Goal: Task Accomplishment & Management: Use online tool/utility

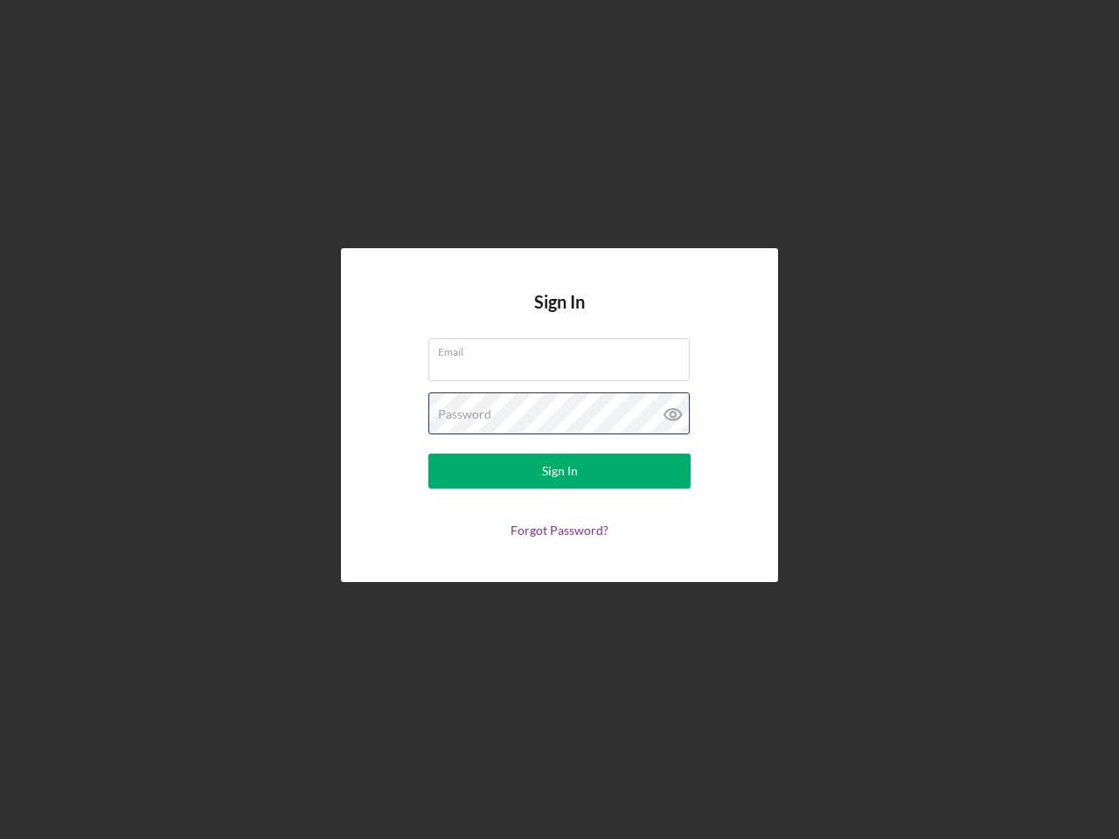
click at [560, 420] on div "Password" at bounding box center [559, 415] width 262 height 44
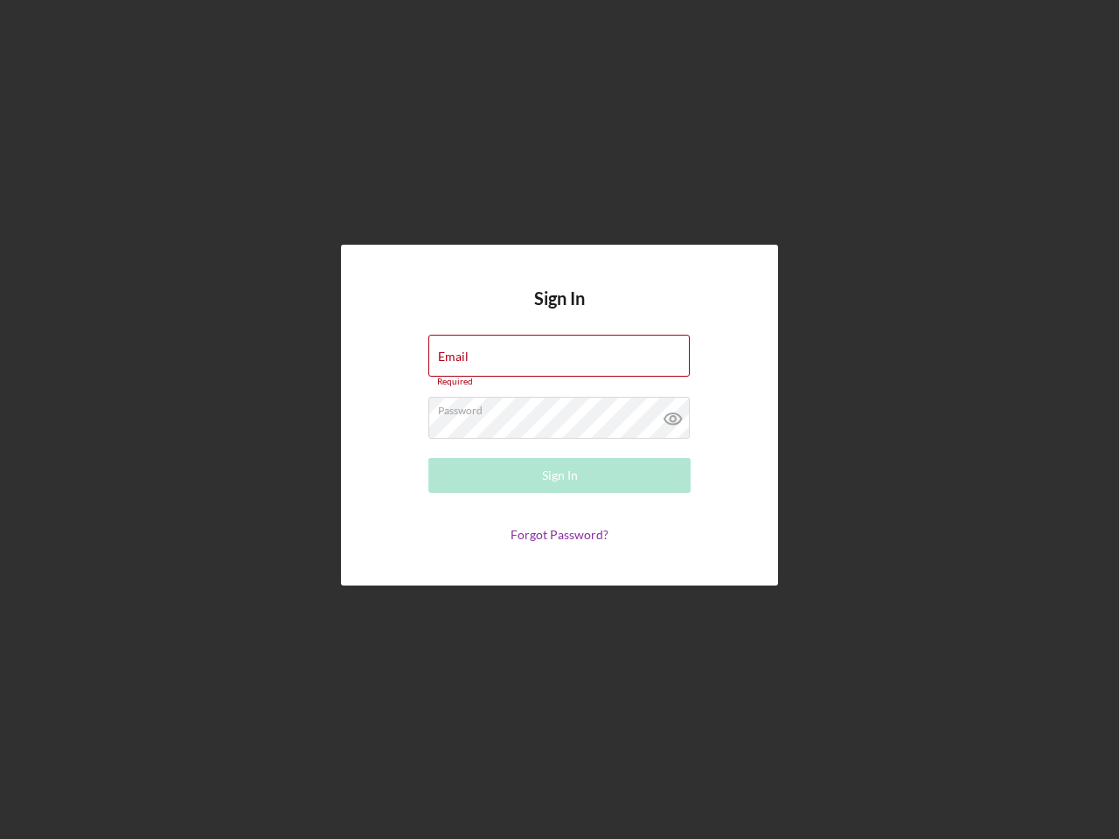
click at [673, 414] on icon at bounding box center [673, 419] width 44 height 44
